Goal: Task Accomplishment & Management: Manage account settings

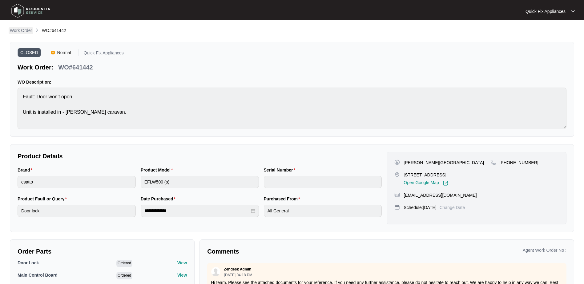
click at [22, 30] on p "Work Order" at bounding box center [21, 30] width 22 height 6
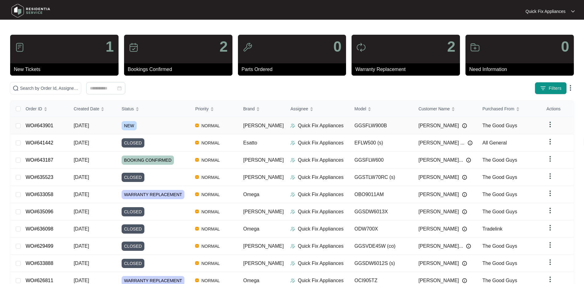
click at [151, 128] on div "NEW" at bounding box center [156, 125] width 69 height 9
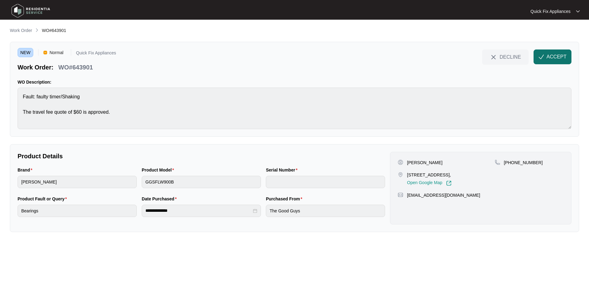
click at [551, 55] on span "ACCEPT" at bounding box center [556, 56] width 20 height 7
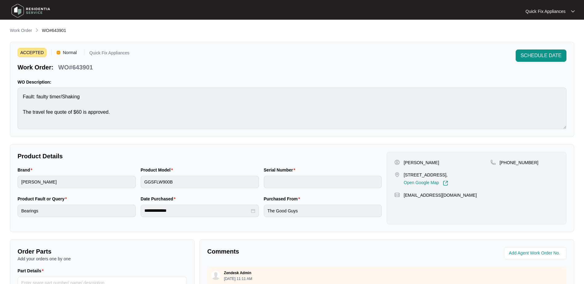
drag, startPoint x: 465, startPoint y: 172, endPoint x: 401, endPoint y: 177, distance: 63.9
click at [401, 177] on div "[STREET_ADDRESS], Open Google Map" at bounding box center [442, 179] width 96 height 14
copy div "[STREET_ADDRESS],"
drag, startPoint x: 101, startPoint y: 67, endPoint x: 73, endPoint y: 67, distance: 28.3
click at [73, 67] on div "Work Order: WO#643901" at bounding box center [74, 66] width 112 height 11
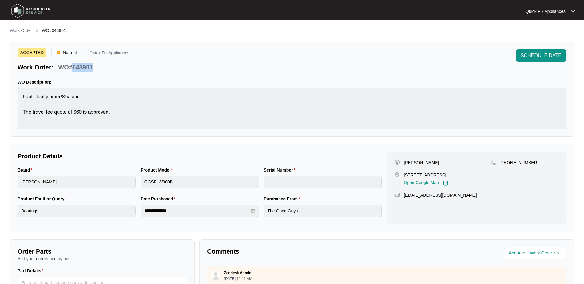
copy p "643901"
click at [13, 97] on div "ACCEPTED Normal Quick Fix Appliances Work Order: WO#643901 SCHEDULE DATE WO Des…" at bounding box center [292, 89] width 564 height 95
click at [409, 163] on p "[PERSON_NAME]" at bounding box center [421, 163] width 35 height 6
copy p "Hayley"
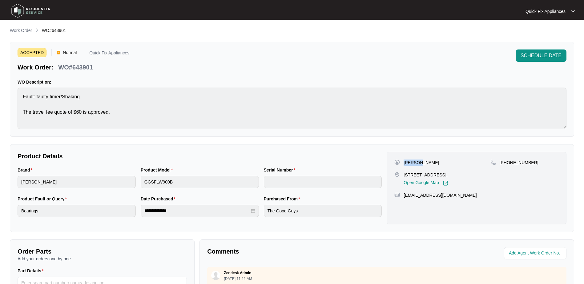
click at [420, 162] on p "[PERSON_NAME]" at bounding box center [421, 163] width 35 height 6
copy p "[PERSON_NAME]"
drag, startPoint x: 532, startPoint y: 159, endPoint x: 509, endPoint y: 166, distance: 24.4
click at [509, 166] on div "[PERSON_NAME][GEOGRAPHIC_DATA][STREET_ADDRESS], Open Google Map [PHONE_NUMBER] …" at bounding box center [477, 188] width 180 height 73
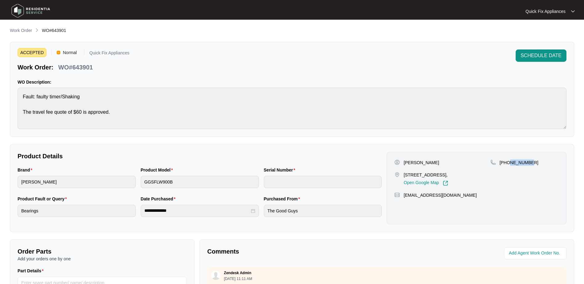
drag, startPoint x: 509, startPoint y: 166, endPoint x: 524, endPoint y: 172, distance: 16.5
click at [524, 172] on div "[PHONE_NUMBER]" at bounding box center [524, 173] width 68 height 26
drag, startPoint x: 531, startPoint y: 162, endPoint x: 507, endPoint y: 164, distance: 24.4
click at [507, 164] on div "[PHONE_NUMBER]" at bounding box center [524, 163] width 68 height 6
copy p "459532298"
